Goal: Check status: Check status

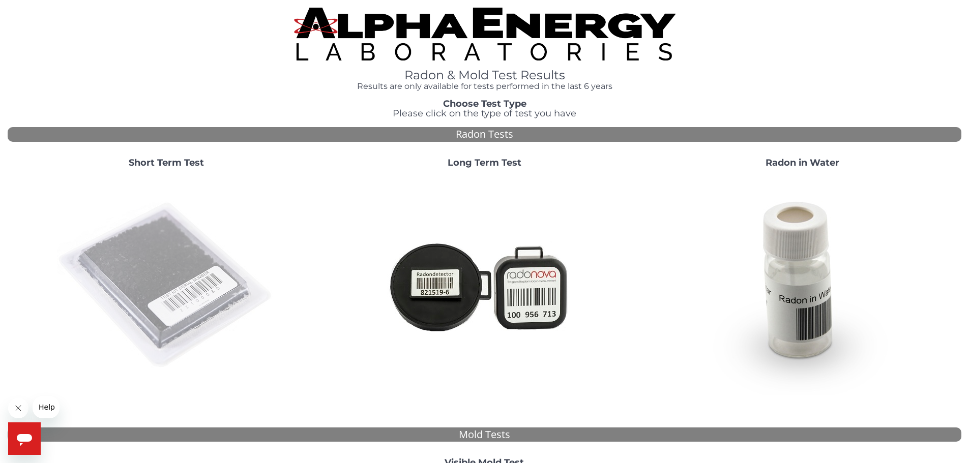
click at [156, 299] on img at bounding box center [166, 286] width 219 height 219
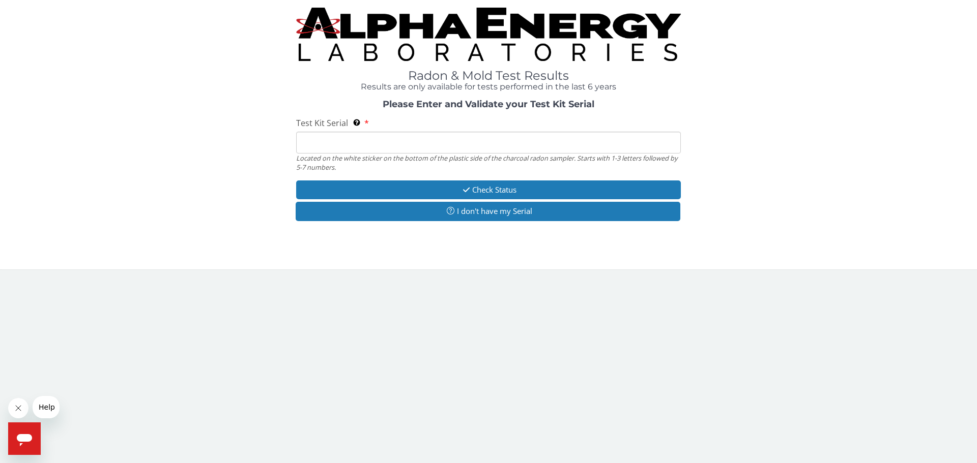
click at [361, 139] on input "Test Kit Serial Located on the white sticker on the bottom of the plastic side …" at bounding box center [488, 143] width 385 height 22
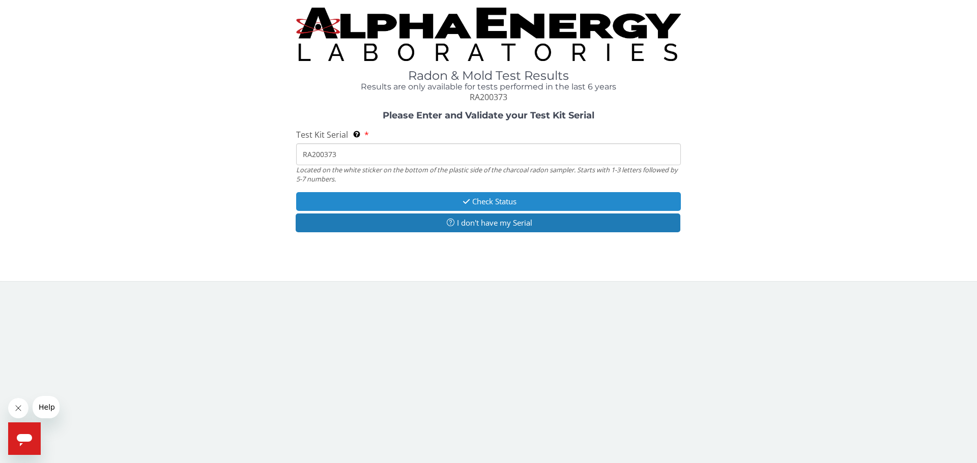
type input "RA200373"
click at [436, 202] on button "Check Status" at bounding box center [488, 201] width 385 height 19
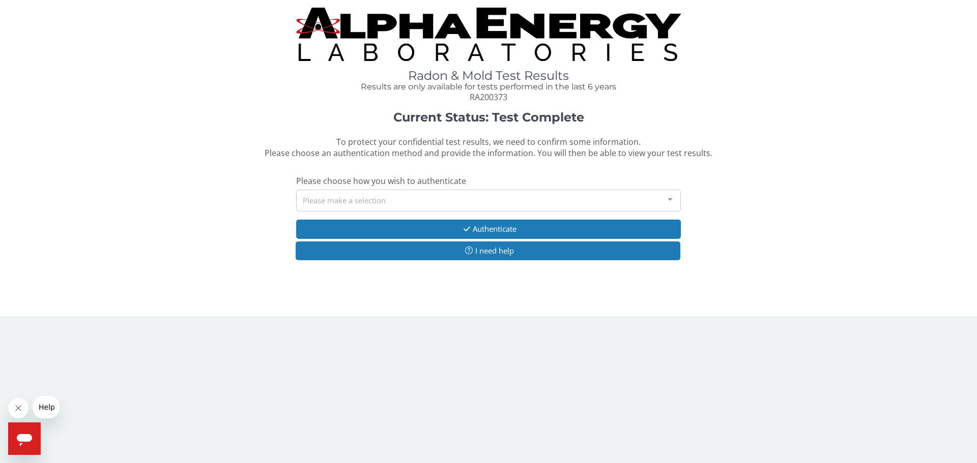
click at [436, 202] on div "Please make a selection" at bounding box center [488, 201] width 385 height 22
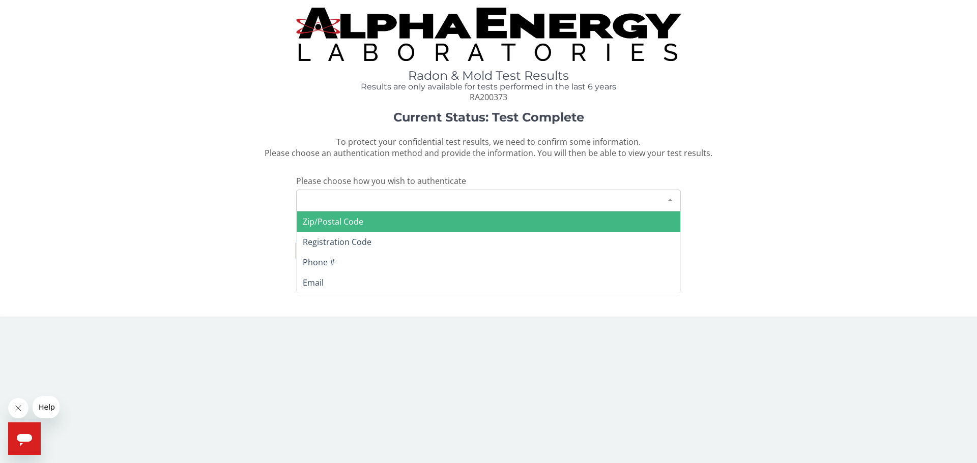
click at [426, 224] on span "Zip/Postal Code" at bounding box center [489, 222] width 384 height 20
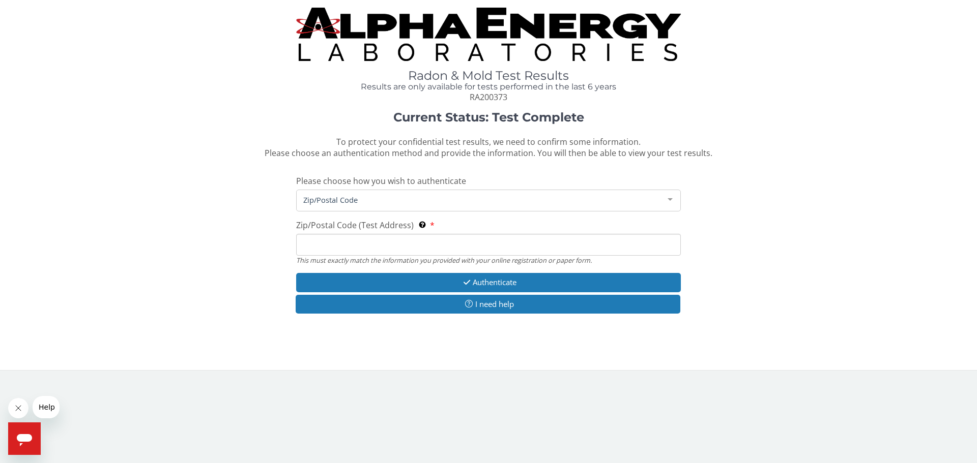
click at [393, 200] on span "Zip/Postal Code" at bounding box center [480, 199] width 359 height 11
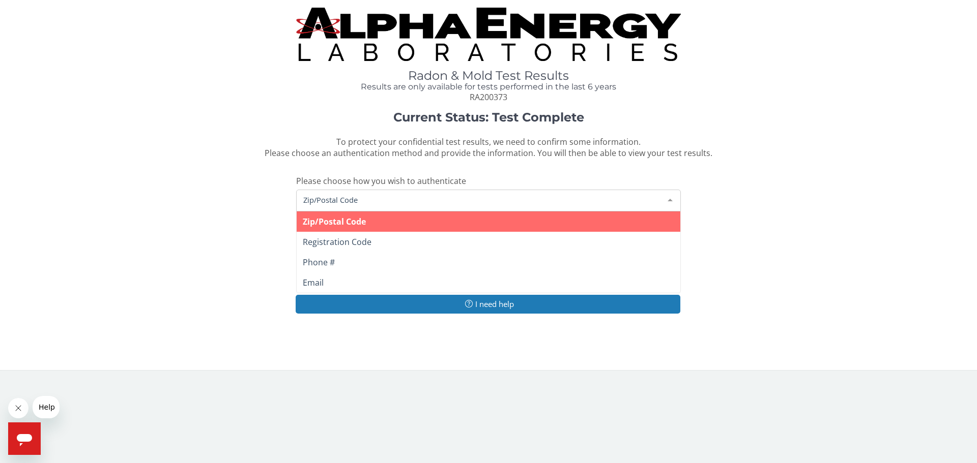
click at [386, 218] on span "Zip/Postal Code" at bounding box center [489, 222] width 384 height 20
click at [381, 199] on span "Zip/Postal Code" at bounding box center [480, 199] width 359 height 11
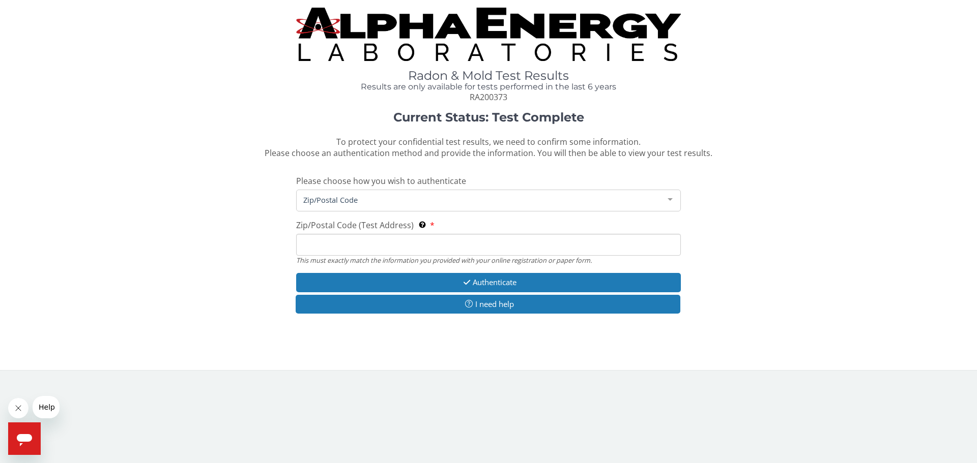
click at [381, 199] on span "Zip/Postal Code" at bounding box center [480, 199] width 359 height 11
click at [381, 239] on input "Zip/Postal Code (Test Address) This must exactly match the information you prov…" at bounding box center [488, 245] width 385 height 22
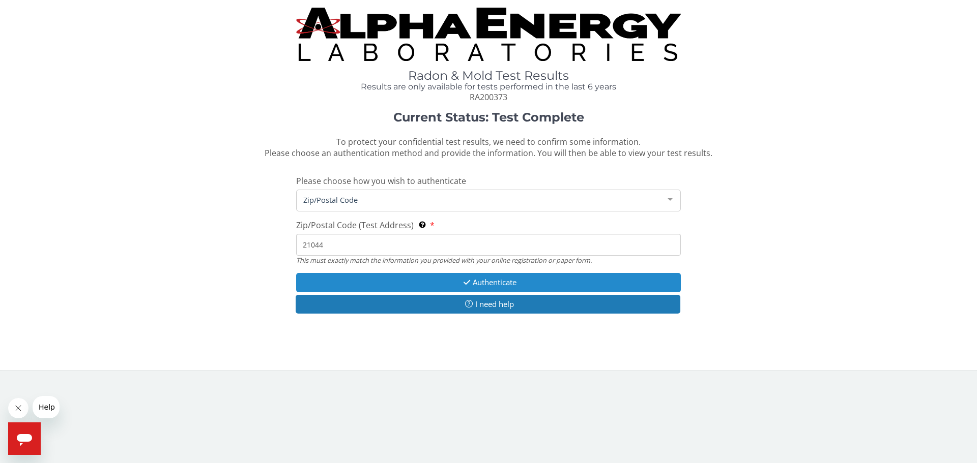
type input "21044"
click at [495, 287] on button "Authenticate" at bounding box center [488, 282] width 385 height 19
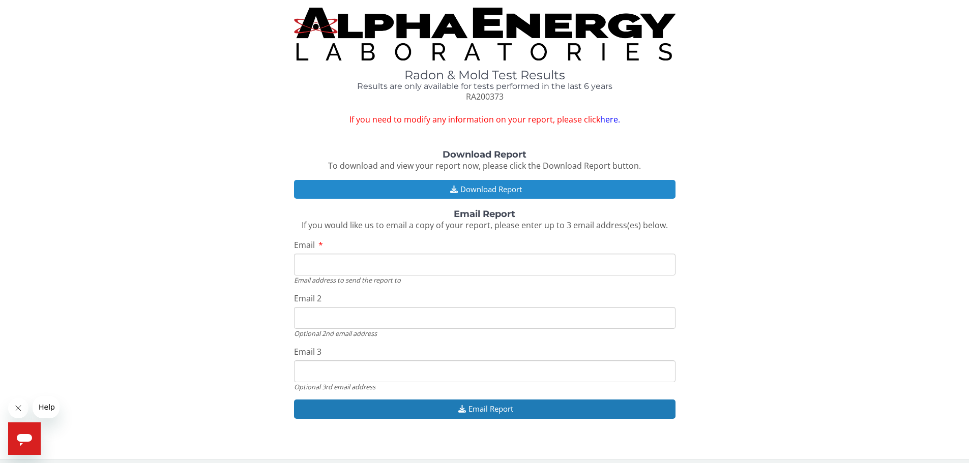
click at [495, 191] on button "Download Report" at bounding box center [485, 189] width 382 height 19
